Goal: Task Accomplishment & Management: Manage account settings

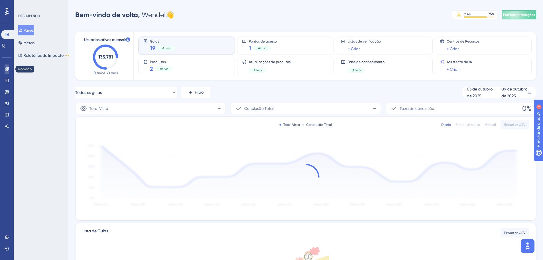
click at [9, 69] on icon at bounding box center [7, 69] width 4 height 4
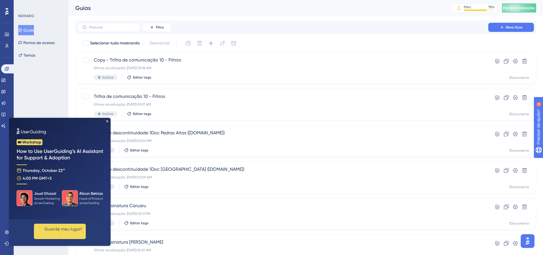
click at [108, 122] on img at bounding box center [59, 168] width 101 height 101
click at [107, 121] on icon "Fechar visualização" at bounding box center [107, 121] width 2 height 2
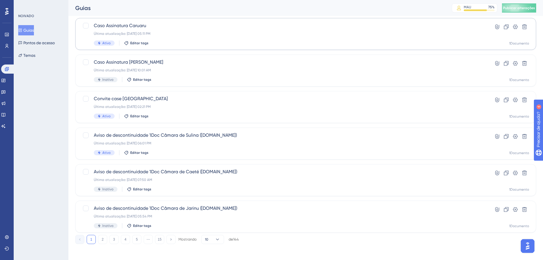
scroll to position [183, 0]
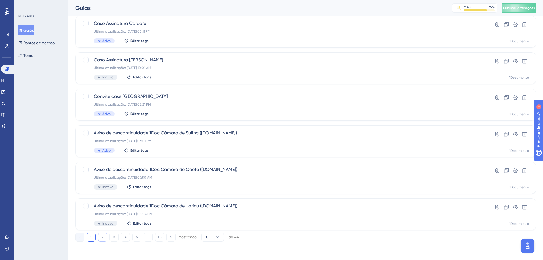
click at [104, 234] on button "2" at bounding box center [102, 236] width 9 height 9
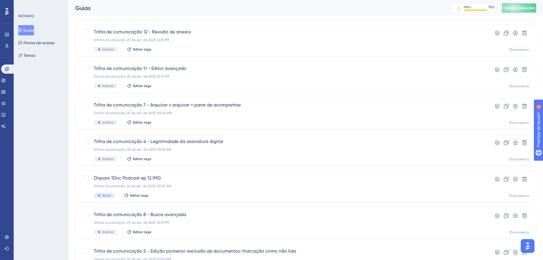
scroll to position [143, 0]
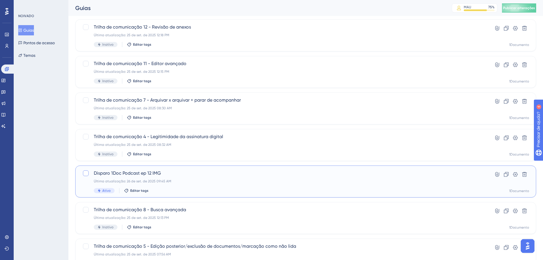
click at [86, 174] on div at bounding box center [86, 173] width 6 height 6
checkbox input "true"
click at [504, 176] on icon at bounding box center [507, 174] width 6 height 6
checkbox input "true"
checkbox input "false"
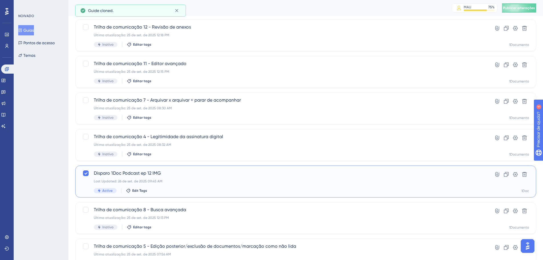
checkbox input "false"
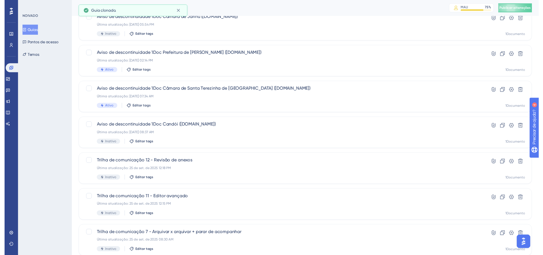
scroll to position [0, 0]
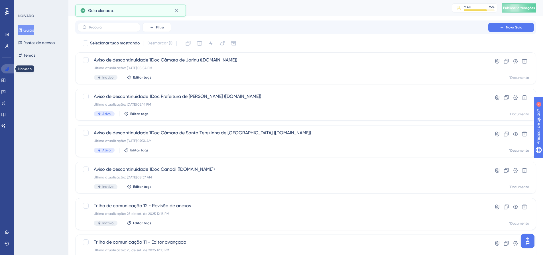
click at [10, 71] on link at bounding box center [8, 68] width 14 height 9
click at [7, 68] on icon at bounding box center [7, 69] width 5 height 5
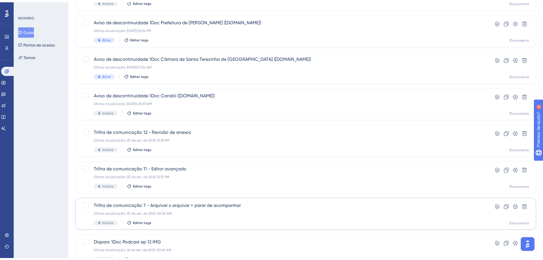
scroll to position [183, 0]
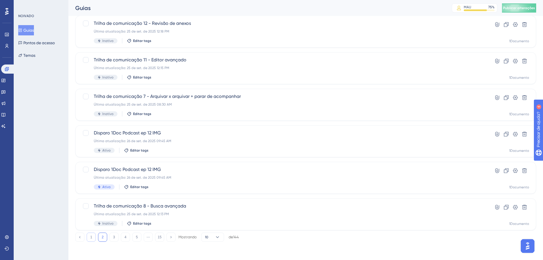
click at [91, 237] on font "1" at bounding box center [91, 237] width 2 height 4
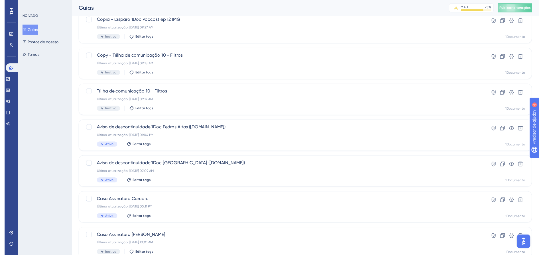
scroll to position [0, 0]
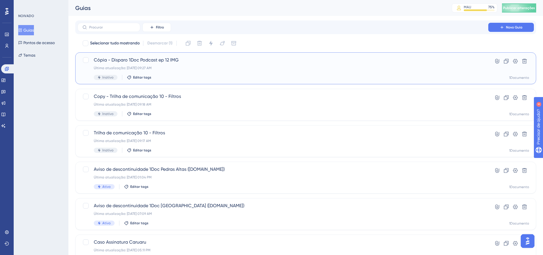
click at [137, 62] on font "Cópia - Disparo 1Doc Podcast ep 12 IMG" at bounding box center [136, 59] width 85 height 5
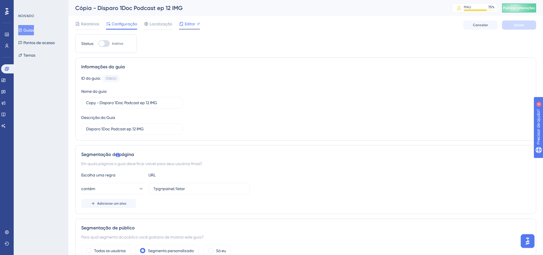
click at [186, 23] on font "Editor" at bounding box center [190, 24] width 11 height 5
click at [190, 20] on div "Relatórios Configuração Localização Editor [PERSON_NAME]" at bounding box center [305, 25] width 461 height 18
click at [192, 29] on div at bounding box center [189, 29] width 21 height 1
click at [180, 24] on icon at bounding box center [181, 24] width 5 height 5
click at [168, 10] on font "Cópia - Disparo 1Doc Podcast ep 12 IMG" at bounding box center [128, 8] width 107 height 7
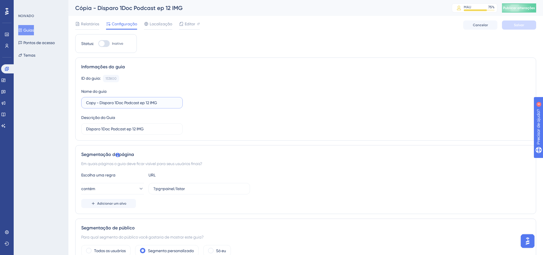
click at [150, 102] on input "Copy - Disparo 1Doc Podcast ep 12 IMG" at bounding box center [132, 103] width 92 height 6
type input "Copy - Disparo 1Doc Podcast ep 13"
drag, startPoint x: 154, startPoint y: 131, endPoint x: 144, endPoint y: 132, distance: 9.7
click at [151, 132] on input "Disparo 1Doc Podcast ep 12 IMG" at bounding box center [132, 129] width 92 height 6
type input "Disparo 1Doc Podcast ep 13"
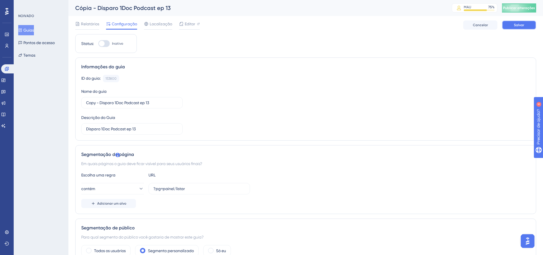
click at [503, 29] on button "Salvar" at bounding box center [519, 25] width 34 height 9
click at [7, 50] on link at bounding box center [7, 45] width 5 height 9
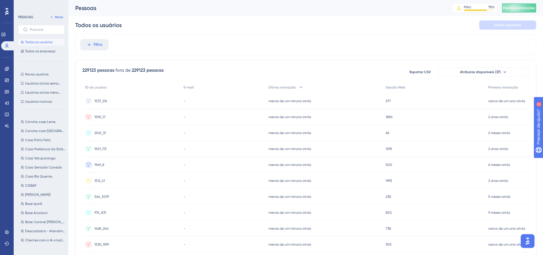
scroll to position [259, 0]
drag, startPoint x: 65, startPoint y: 166, endPoint x: 65, endPoint y: 159, distance: 7.2
click at [65, 159] on div "Testículos de base Je Testículos de base Je Pedras Altas Pedras Altas [GEOGRAPH…" at bounding box center [43, 180] width 50 height 131
click at [9, 70] on link at bounding box center [7, 68] width 5 height 9
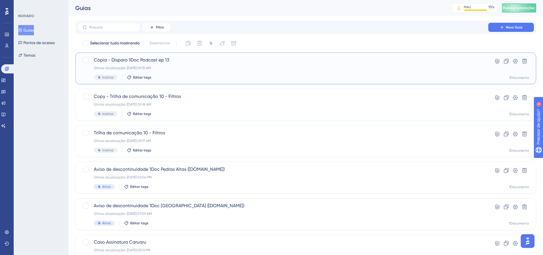
click at [130, 64] on div "Cópia - Disparo 1Doc Podcast ep 13 Última atualização: [DATE] 09:31 AM Inativo …" at bounding box center [283, 68] width 378 height 23
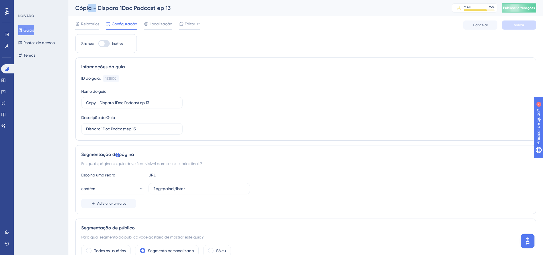
drag, startPoint x: 96, startPoint y: 8, endPoint x: 105, endPoint y: 54, distance: 46.5
click at [87, 7] on font "Cópia - Disparo 1Doc Podcast ep 13" at bounding box center [123, 8] width 96 height 7
drag, startPoint x: 101, startPoint y: 104, endPoint x: 71, endPoint y: 104, distance: 29.7
type input "Disparo 1Doc Podcast ep 13"
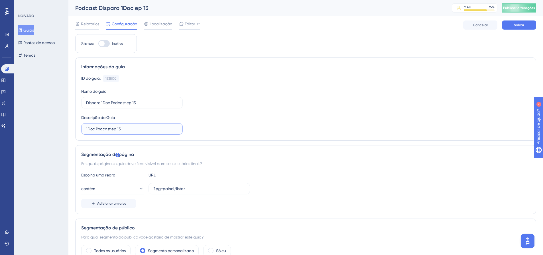
drag, startPoint x: 101, startPoint y: 129, endPoint x: 81, endPoint y: 129, distance: 20.2
click at [81, 129] on label "1Doc Podcast ep 13" at bounding box center [131, 128] width 101 height 11
click at [86, 129] on input "1Doc Podcast ep 13" at bounding box center [132, 129] width 92 height 6
type input "1Doc Podcast ep 13"
click at [137, 99] on label "Disparo 1Doc Podcast ep 13" at bounding box center [131, 102] width 101 height 11
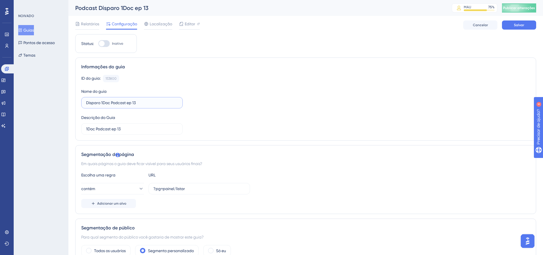
click at [137, 100] on input "Disparo 1Doc Podcast ep 13" at bounding box center [132, 103] width 92 height 6
click at [137, 99] on label "Disparo 1Doc Podcast ep 13" at bounding box center [131, 102] width 101 height 11
click at [137, 100] on input "Disparo 1Doc Podcast ep 13" at bounding box center [132, 103] width 92 height 6
click at [137, 99] on label "Disparo 1Doc Podcast ep 13" at bounding box center [131, 102] width 101 height 11
click at [137, 100] on input "Disparo 1Doc Podcast ep 13" at bounding box center [132, 103] width 92 height 6
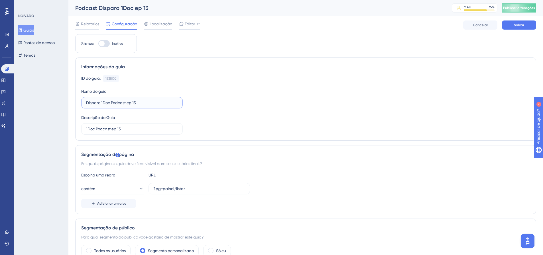
click at [136, 101] on input "Disparo 1Doc Podcast ep 13" at bounding box center [132, 103] width 92 height 6
click at [141, 103] on input "Disparo 1Doc Podcast ep 13" at bounding box center [132, 103] width 92 height 6
drag, startPoint x: 145, startPoint y: 103, endPoint x: 96, endPoint y: 103, distance: 49.0
click at [83, 102] on label "Disparo 1Doc Podcast ep 13" at bounding box center [131, 102] width 101 height 11
click at [517, 24] on font "Salvar" at bounding box center [519, 25] width 10 height 4
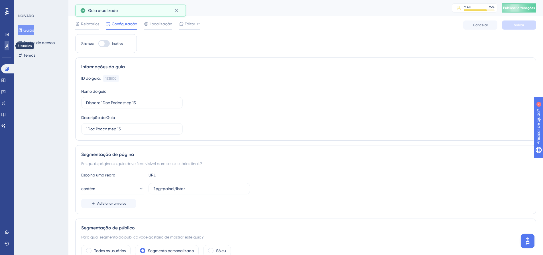
click at [5, 46] on link at bounding box center [7, 45] width 5 height 9
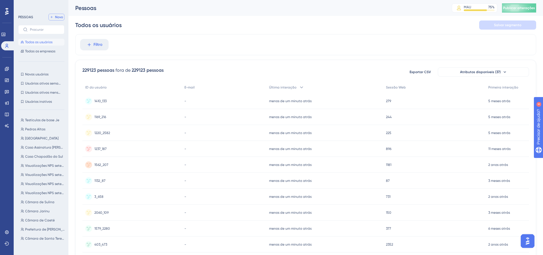
click at [59, 15] on font "Novo" at bounding box center [59, 17] width 8 height 4
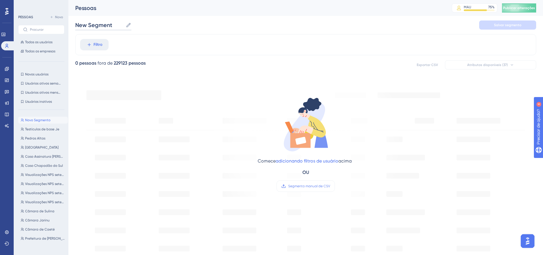
click at [96, 21] on input "New Segment" at bounding box center [99, 25] width 48 height 8
paste input "Disparo 1Doc Podcast ep 13"
type input "Disparo 1Doc Podcast ep 13"
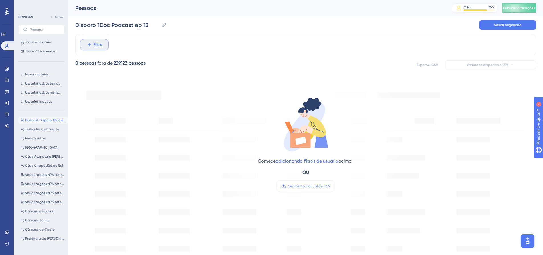
click at [88, 39] on button "Filtro" at bounding box center [94, 44] width 29 height 11
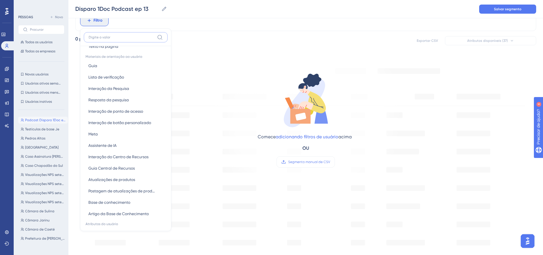
scroll to position [86, 0]
click at [114, 120] on span "Interação de botão personalizado" at bounding box center [119, 122] width 63 height 7
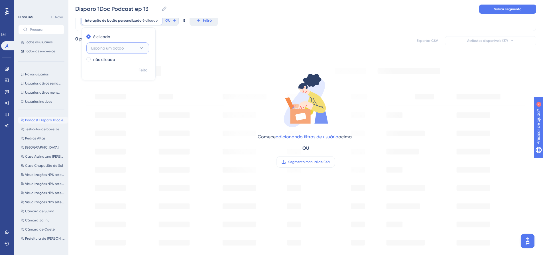
click at [102, 48] on font "Escolha um botão" at bounding box center [107, 48] width 33 height 5
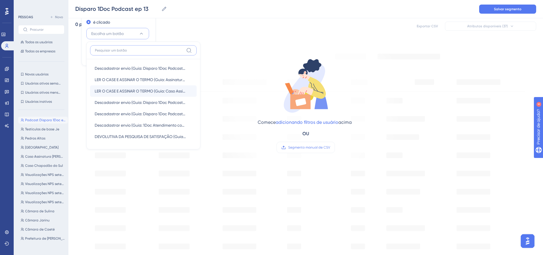
scroll to position [8, 0]
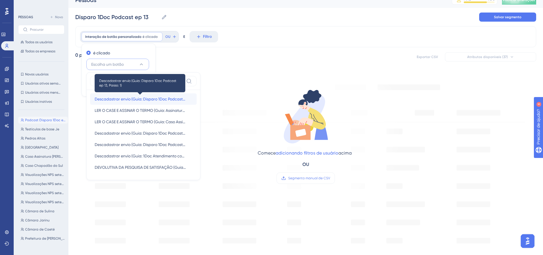
click at [128, 98] on font "Descadastrar envio (Guia: Disparo 1Doc Podcast ep 13, Passo: 1)" at bounding box center [152, 99] width 115 height 5
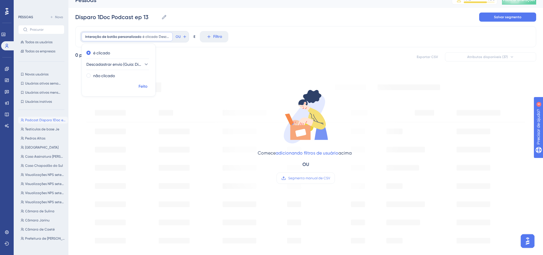
click at [145, 84] on span "Feito" at bounding box center [143, 86] width 9 height 7
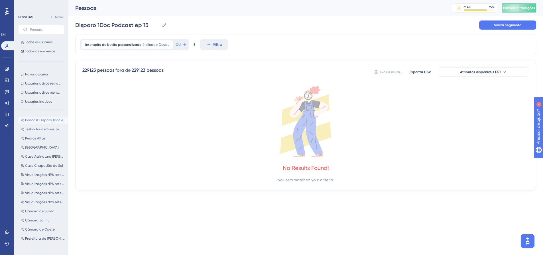
scroll to position [0, 0]
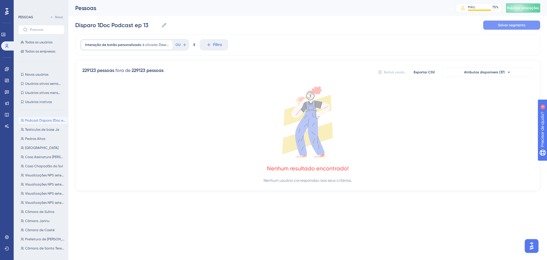
click at [507, 25] on font "Salvar segmento" at bounding box center [511, 25] width 27 height 4
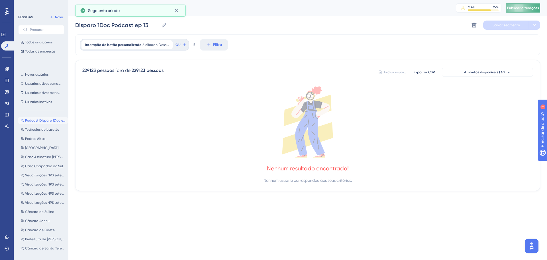
click at [515, 10] on font "Publicar alterações" at bounding box center [523, 8] width 32 height 4
click at [15, 64] on div "PESSOAS Novo Todos os usuários Todas as empresas Novos usuários Novos usuários …" at bounding box center [41, 130] width 55 height 260
click at [5, 67] on link at bounding box center [7, 68] width 5 height 9
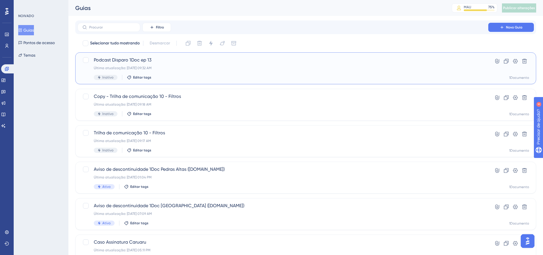
click at [127, 64] on div "Podcast Disparo 1Doc ep 13 Última atualização: [DATE] 09:32 AM Inativo Editar t…" at bounding box center [283, 68] width 378 height 23
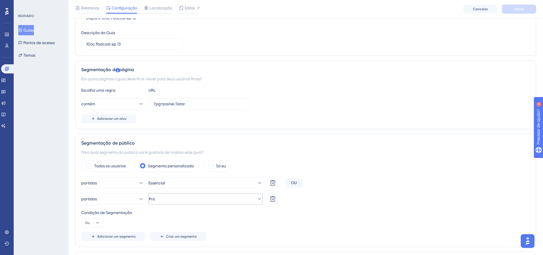
scroll to position [143, 0]
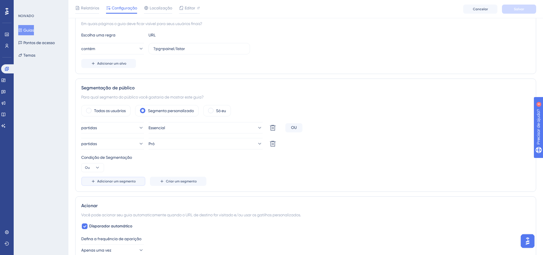
drag, startPoint x: 121, startPoint y: 178, endPoint x: 119, endPoint y: 182, distance: 4.1
click at [119, 181] on button "Adicionar um segmento" at bounding box center [113, 181] width 64 height 9
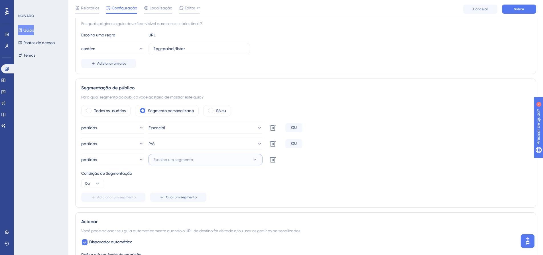
click at [198, 161] on button "Escolha um segmento" at bounding box center [206, 159] width 114 height 11
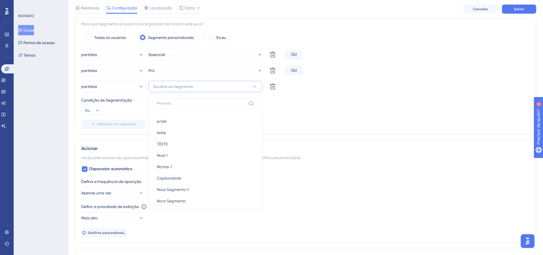
scroll to position [713, 0]
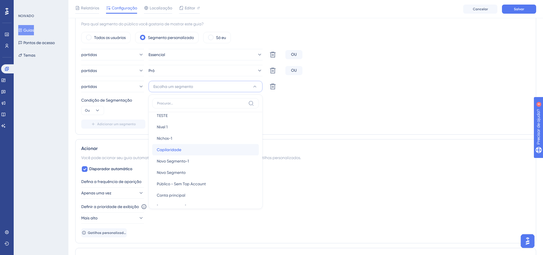
click at [174, 150] on font "Capilaridade" at bounding box center [169, 150] width 25 height 5
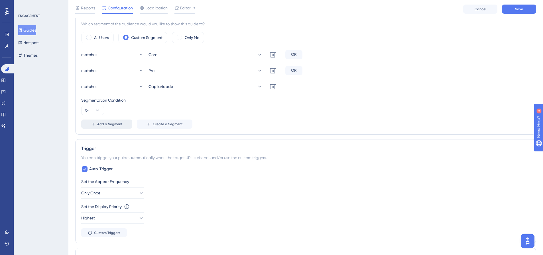
click at [110, 127] on button "Add a Segment" at bounding box center [106, 124] width 51 height 9
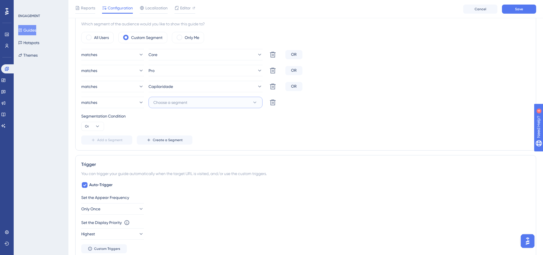
click at [176, 107] on button "Choose a segment" at bounding box center [206, 102] width 114 height 11
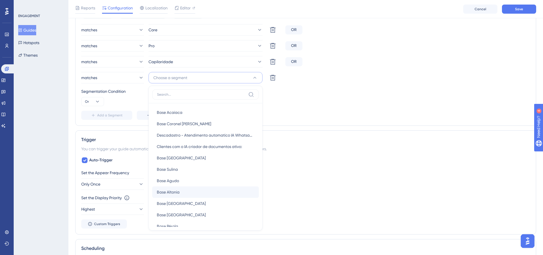
scroll to position [542, 0]
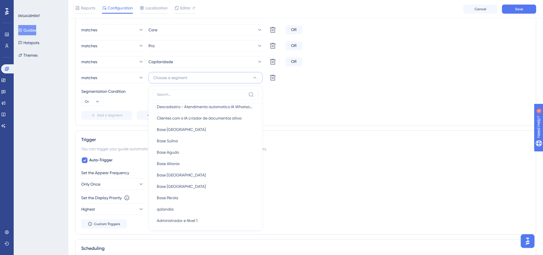
click at [357, 150] on div "You can trigger your guide automatically when the target URL is visited, and/or…" at bounding box center [305, 149] width 449 height 7
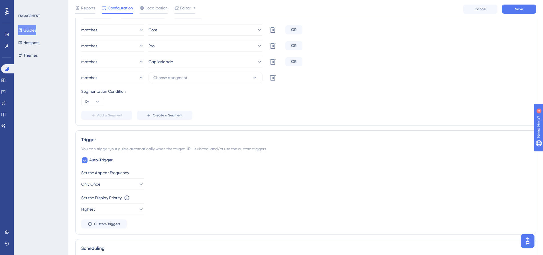
click at [519, 14] on div "Reports Configuration Localization Editor Cancel Save" at bounding box center [305, 9] width 475 height 18
click at [514, 8] on button "Save" at bounding box center [519, 9] width 34 height 9
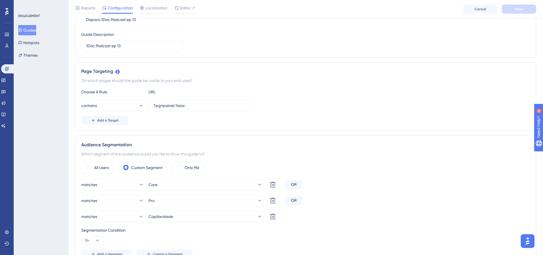
scroll to position [114, 0]
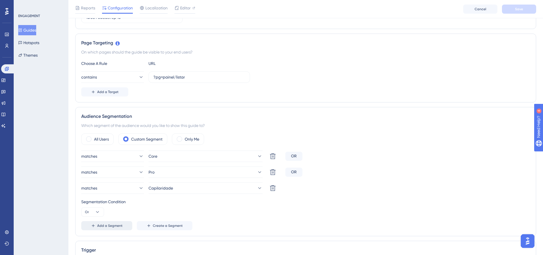
click at [104, 224] on span "Add a Segment" at bounding box center [109, 226] width 25 height 5
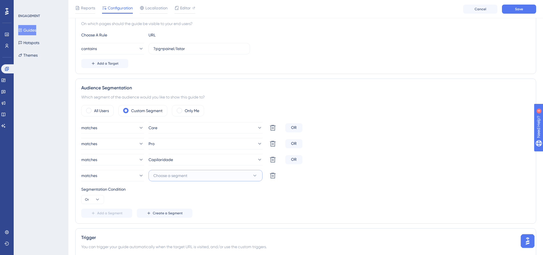
click at [165, 173] on span "Choose a segment" at bounding box center [170, 175] width 34 height 7
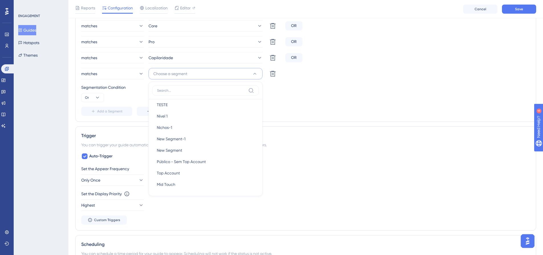
scroll to position [713, 0]
click at [167, 125] on span "Nichos-1" at bounding box center [164, 125] width 15 height 7
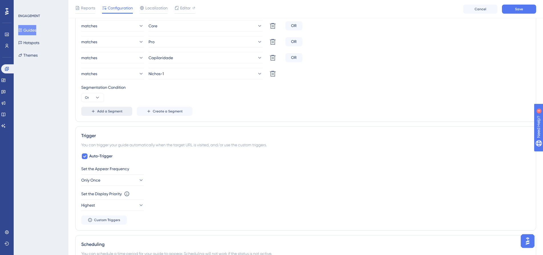
click at [107, 108] on button "Add a Segment" at bounding box center [106, 111] width 51 height 9
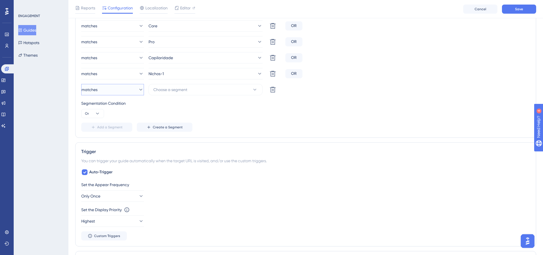
click at [138, 90] on icon at bounding box center [141, 90] width 6 height 6
click at [106, 116] on span "doesn't match" at bounding box center [103, 118] width 26 height 7
drag, startPoint x: 198, startPoint y: 90, endPoint x: 195, endPoint y: 89, distance: 3.1
click at [198, 89] on button "Choose a segment" at bounding box center [206, 89] width 114 height 11
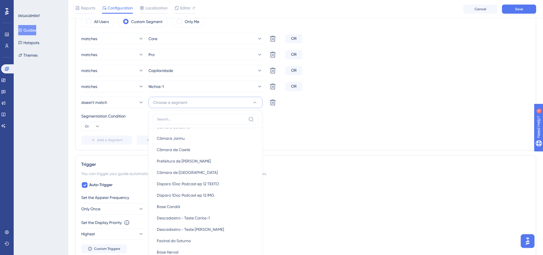
scroll to position [171, 0]
click at [203, 181] on span "Disparo 1Doc Podcast ep 12 TEXTO" at bounding box center [188, 183] width 62 height 7
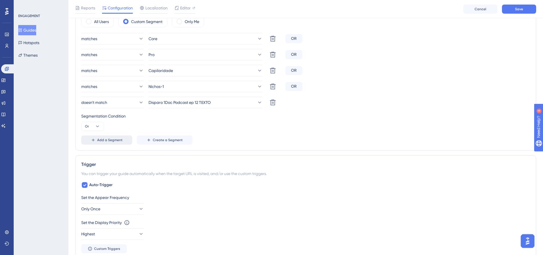
click at [107, 142] on span "Add a Segment" at bounding box center [109, 140] width 25 height 5
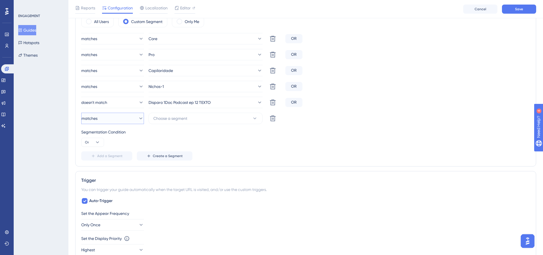
click at [122, 117] on button "matches" at bounding box center [112, 118] width 63 height 11
click at [119, 145] on div "doesn't match doesn't match" at bounding box center [113, 147] width 46 height 11
click at [179, 121] on span "Choose a segment" at bounding box center [170, 118] width 34 height 7
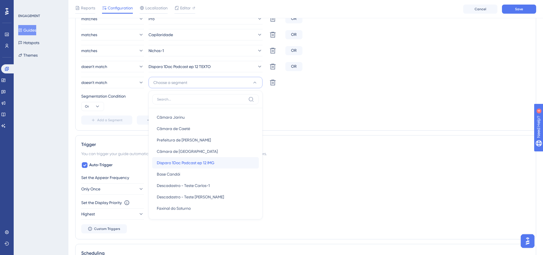
click at [193, 163] on span "Disparo 1Doc Podcast ep 12 IMG" at bounding box center [186, 163] width 58 height 7
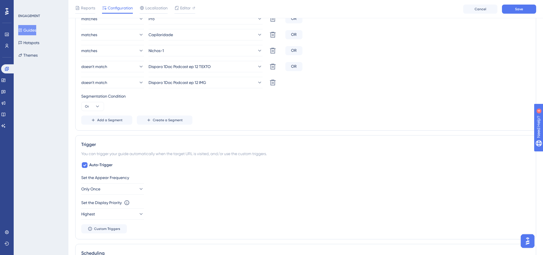
click at [333, 127] on div "Audience Segmentation Which segment of the audience would you like to show this…" at bounding box center [305, 42] width 461 height 177
click at [331, 127] on div "Audience Segmentation Which segment of the audience would you like to show this…" at bounding box center [305, 42] width 461 height 177
drag, startPoint x: 500, startPoint y: 0, endPoint x: 422, endPoint y: 72, distance: 105.9
click at [407, 88] on div "matches Core Delete OR matches Pro Delete OR matches Capilaridade Delete OR mat…" at bounding box center [305, 61] width 449 height 128
drag, startPoint x: 528, startPoint y: 0, endPoint x: 462, endPoint y: 7, distance: 66.2
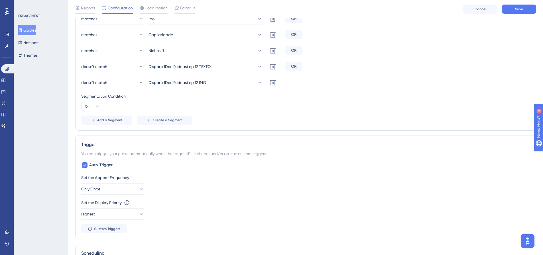
click at [390, 53] on div "matches Nichos-1 Delete OR" at bounding box center [305, 50] width 449 height 11
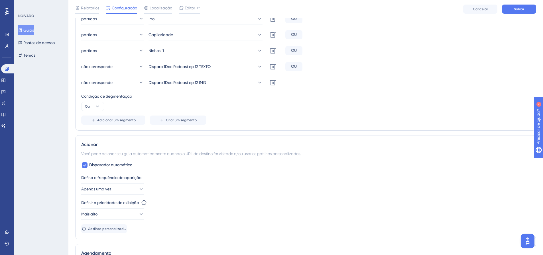
drag, startPoint x: 368, startPoint y: 103, endPoint x: 315, endPoint y: 90, distance: 54.4
click at [368, 103] on div "Condição de Segmentação Ou" at bounding box center [305, 102] width 449 height 18
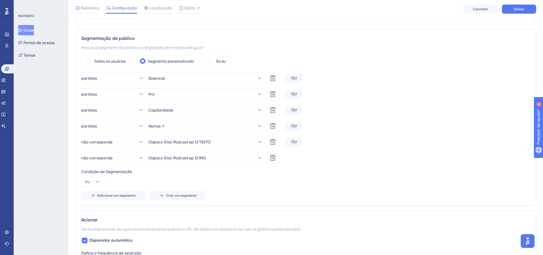
scroll to position [182, 0]
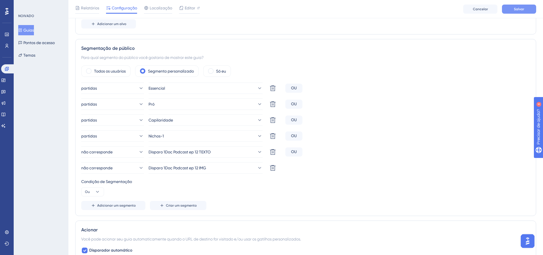
click at [505, 7] on button "Salvar" at bounding box center [519, 9] width 34 height 9
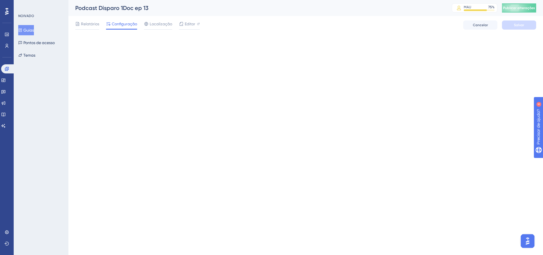
scroll to position [0, 0]
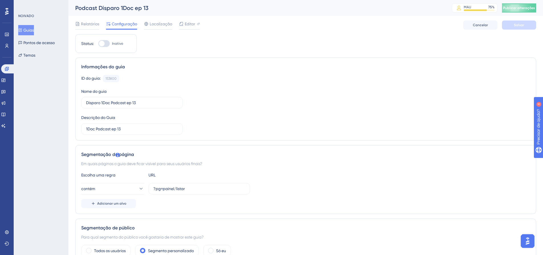
click at [108, 43] on div at bounding box center [103, 43] width 11 height 7
click at [98, 44] on input "Inativo" at bounding box center [98, 44] width 0 height 0
checkbox input "true"
click at [515, 23] on span "Salvar" at bounding box center [519, 25] width 10 height 5
click at [517, 8] on font "Publicar alterações" at bounding box center [519, 8] width 32 height 4
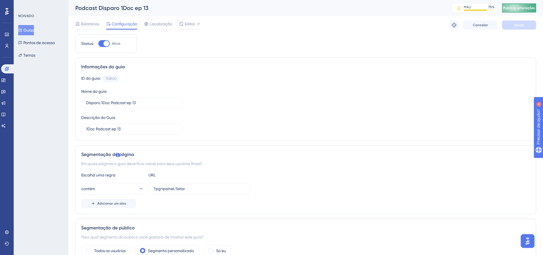
click at [520, 3] on button "Publicar alterações" at bounding box center [519, 7] width 34 height 9
click at [93, 24] on font "Relatórios" at bounding box center [90, 24] width 18 height 5
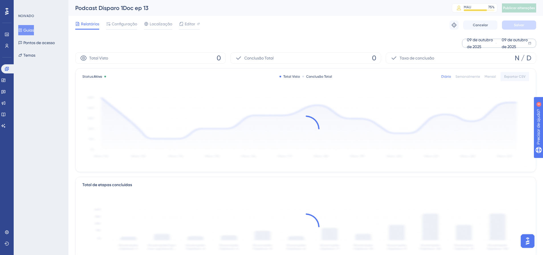
click at [483, 42] on font "09 de outubro de 2025" at bounding box center [480, 43] width 26 height 11
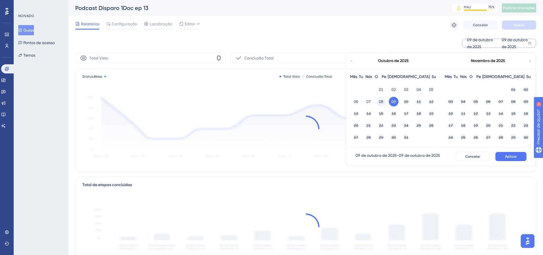
click at [382, 103] on font "08" at bounding box center [381, 102] width 5 height 5
click at [511, 151] on div "[DATE] - [DATE] Cancelar Aplicar" at bounding box center [440, 157] width 189 height 18
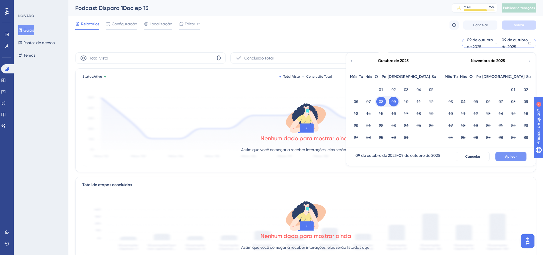
click at [509, 156] on font "Aplicar" at bounding box center [511, 157] width 12 height 4
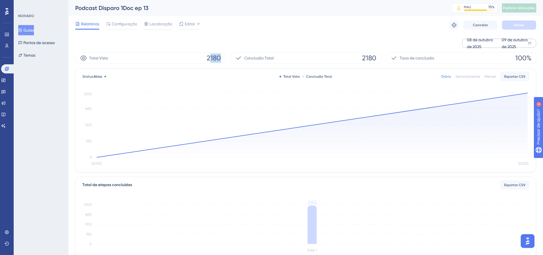
drag, startPoint x: 210, startPoint y: 59, endPoint x: 224, endPoint y: 57, distance: 13.6
click at [224, 57] on div "Total Visto 2180" at bounding box center [150, 57] width 151 height 11
click at [477, 38] on font "08 de outubro de 2025" at bounding box center [480, 43] width 26 height 11
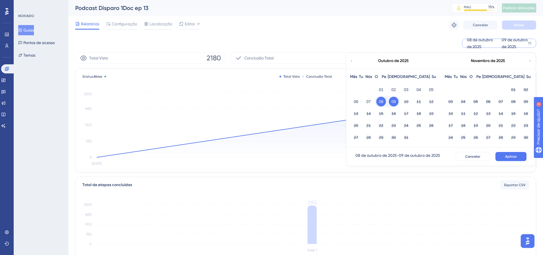
click at [385, 100] on button "08" at bounding box center [381, 102] width 10 height 10
click at [395, 99] on font "09" at bounding box center [393, 101] width 5 height 7
click at [391, 47] on div "[DATE] [DATE] Outubro de 2025 Mês Tu Nós O Pe Sá Su 01 02 03 04 05 06 07 08 09 …" at bounding box center [305, 43] width 461 height 9
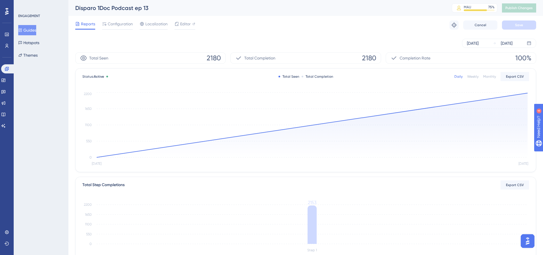
click at [235, 30] on div "Reports Configuration Localization Editor Troubleshoot Cancel Save" at bounding box center [305, 25] width 461 height 18
click at [5, 69] on icon at bounding box center [7, 69] width 5 height 5
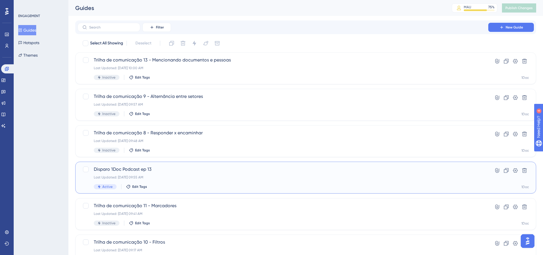
click at [137, 171] on span "Disparo 1Doc Podcast ep 13" at bounding box center [283, 169] width 378 height 7
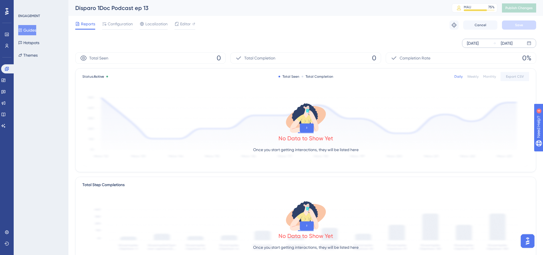
click at [479, 42] on div "[DATE]" at bounding box center [473, 43] width 12 height 7
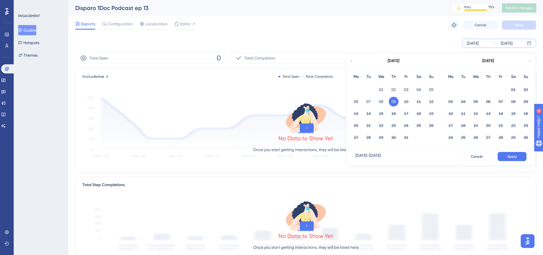
click at [394, 103] on button "09" at bounding box center [394, 102] width 10 height 10
click at [513, 158] on span "Apply" at bounding box center [511, 157] width 9 height 5
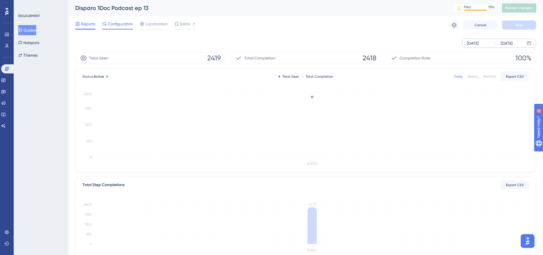
click at [119, 25] on span "Configuration" at bounding box center [120, 24] width 25 height 7
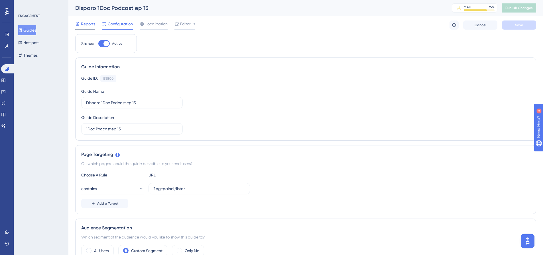
click at [82, 25] on span "Reports" at bounding box center [88, 24] width 14 height 7
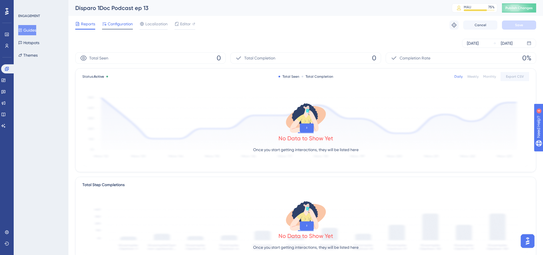
click at [114, 23] on span "Configuration" at bounding box center [120, 24] width 25 height 7
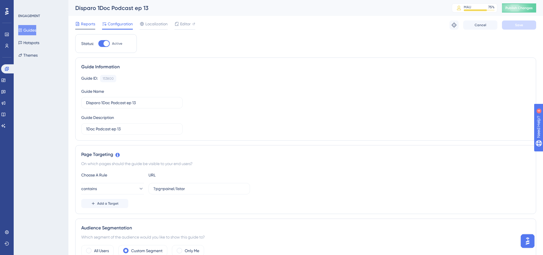
click at [84, 22] on span "Reports" at bounding box center [88, 24] width 14 height 7
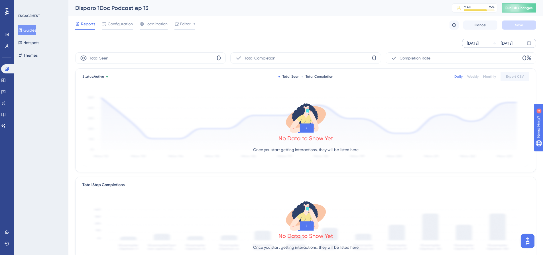
click at [479, 43] on div "[DATE]" at bounding box center [473, 43] width 12 height 7
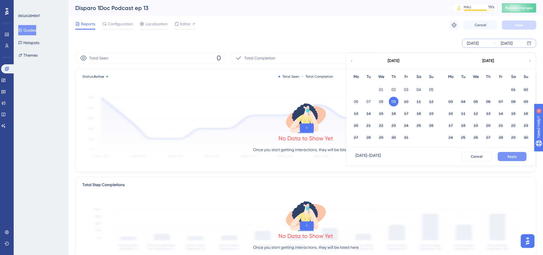
click at [507, 157] on button "Apply" at bounding box center [512, 156] width 29 height 9
